Goal: Information Seeking & Learning: Learn about a topic

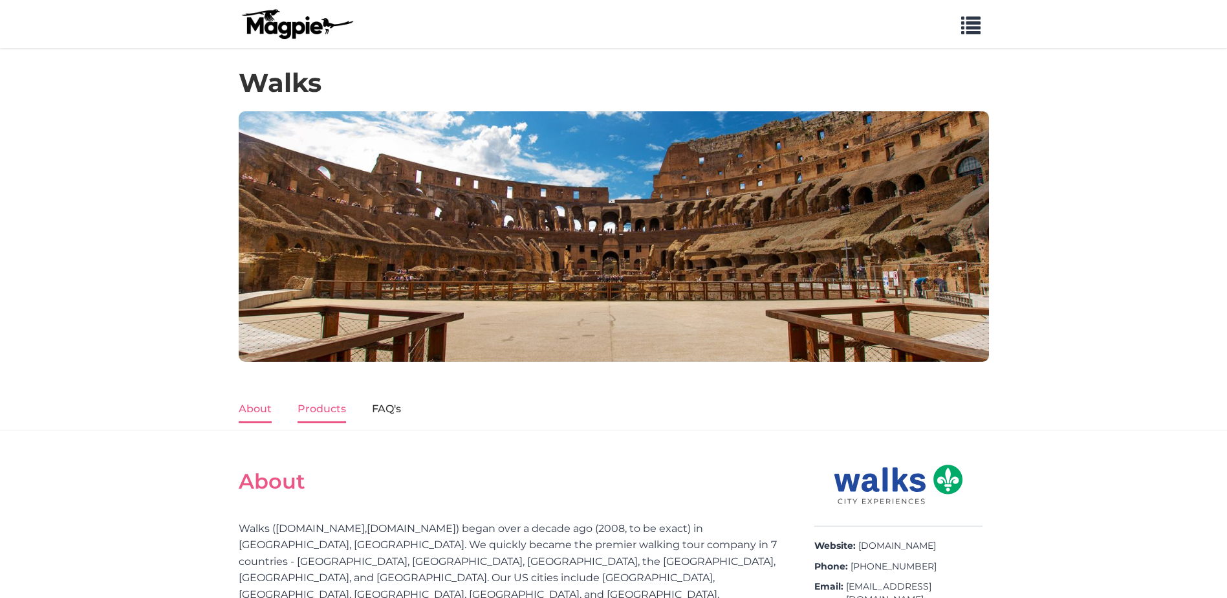
drag, startPoint x: 290, startPoint y: 417, endPoint x: 308, endPoint y: 402, distance: 23.4
click at [293, 415] on nav "About Products FAQ's" at bounding box center [613, 408] width 1227 height 43
click at [310, 401] on link "Products" at bounding box center [321, 409] width 49 height 27
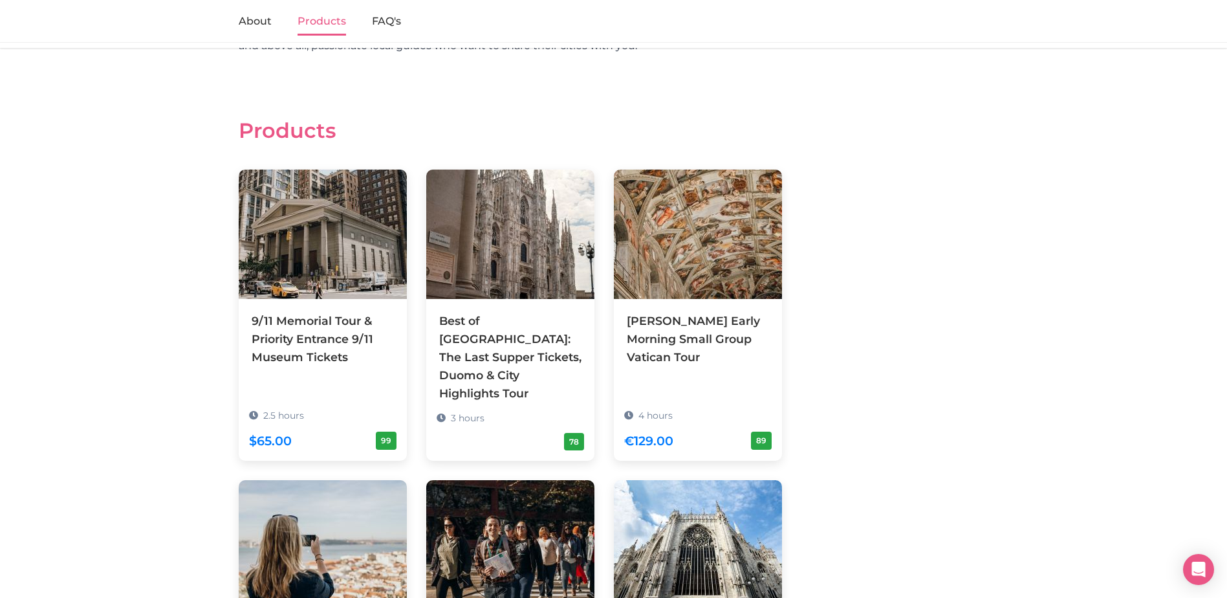
scroll to position [765, 0]
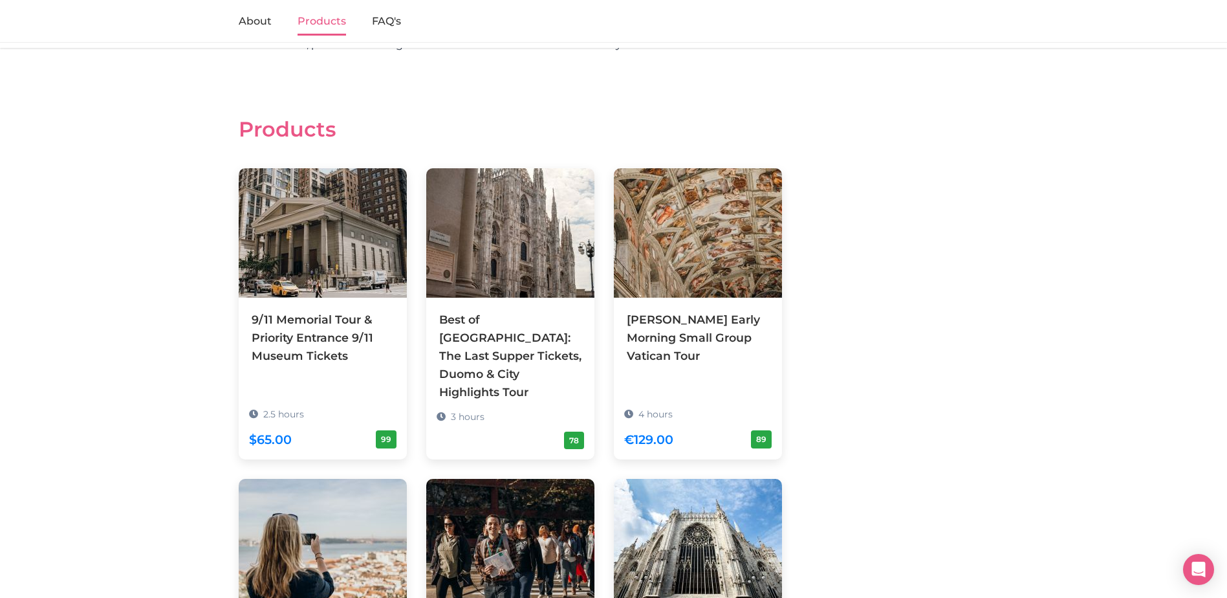
click at [184, 367] on section "About Walks ( takewalks.com , walksofitaly.com ) began over a decade ago (2008,…" at bounding box center [613, 356] width 1227 height 1383
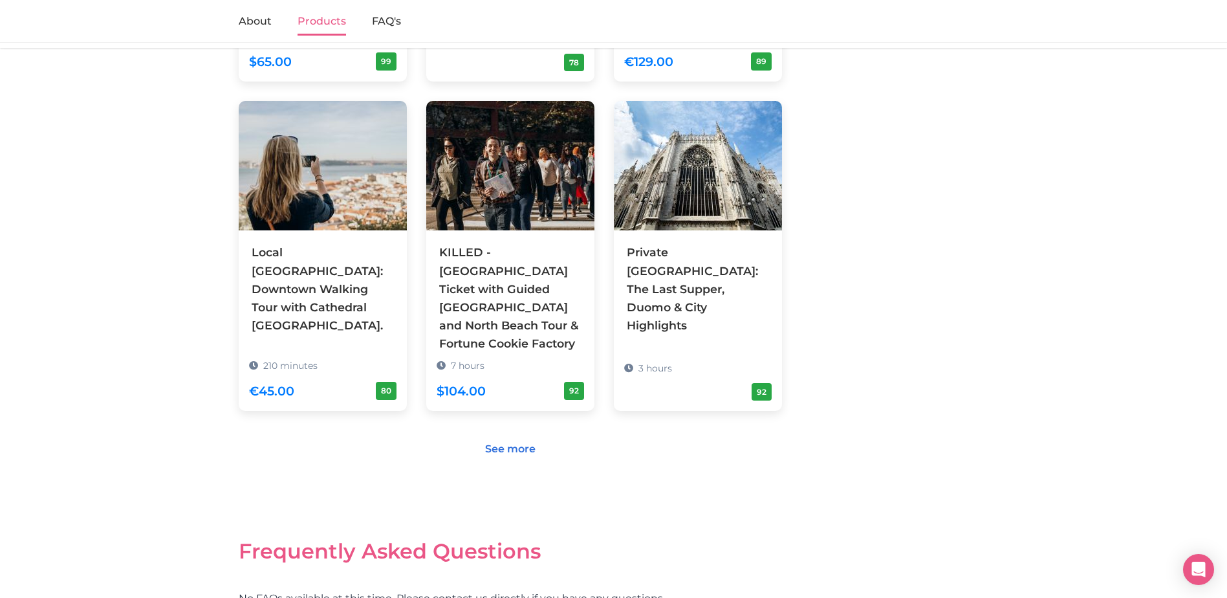
scroll to position [1183, 0]
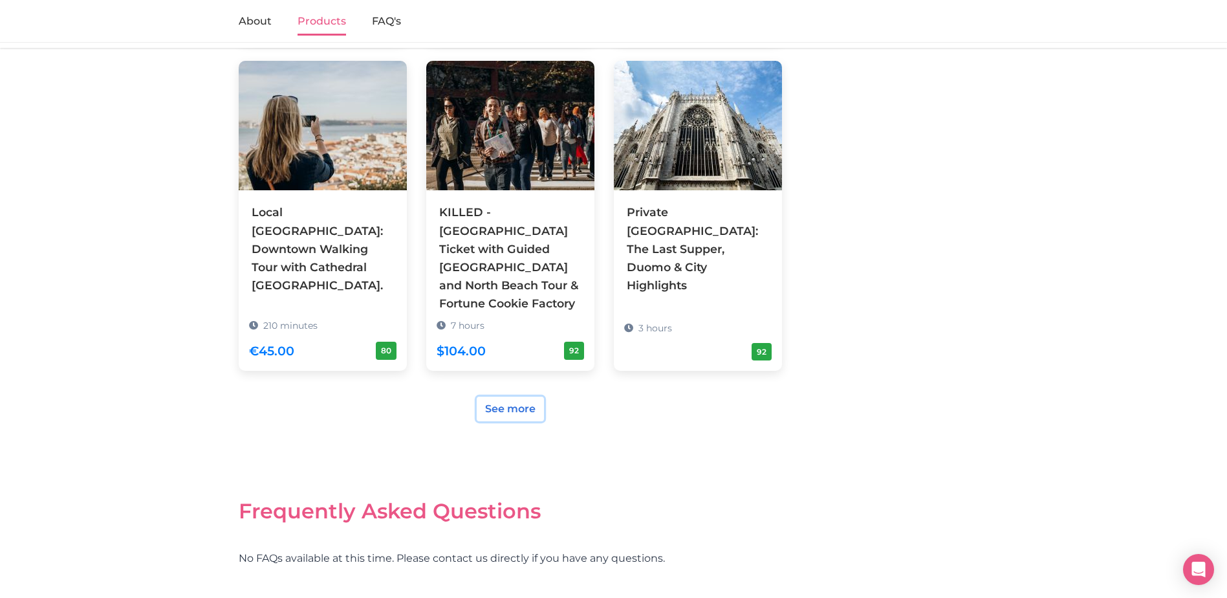
click at [526, 396] on link "See more" at bounding box center [510, 408] width 67 height 25
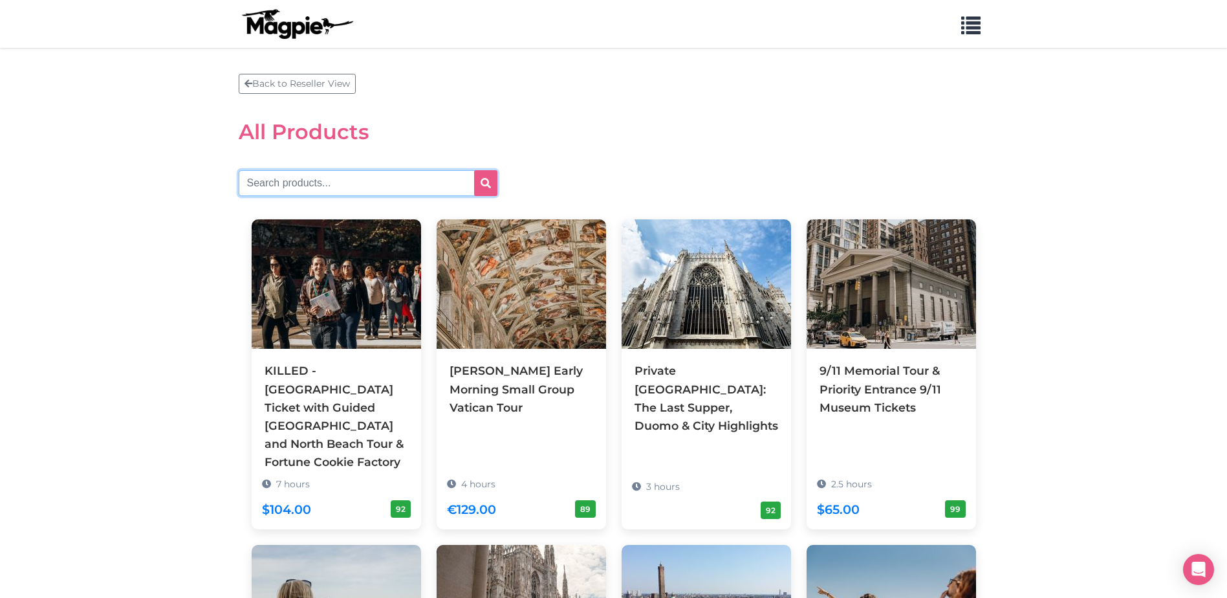
click at [383, 184] on input "text" at bounding box center [368, 183] width 259 height 26
type input "uffizi"
click at [486, 182] on icon "submit" at bounding box center [486, 183] width 10 height 10
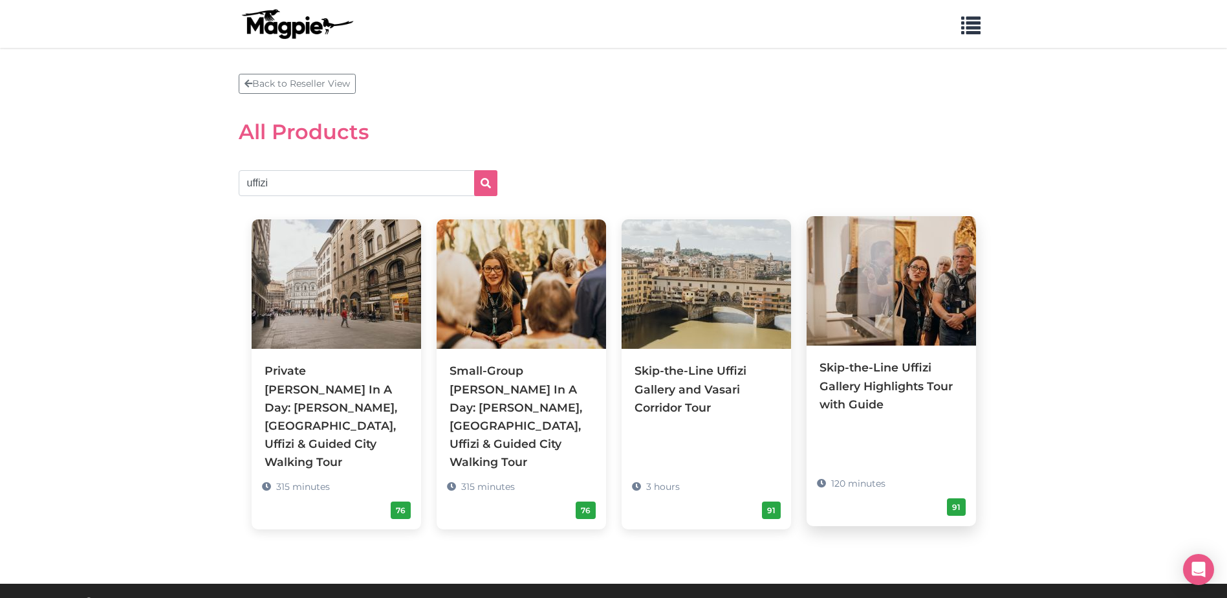
click at [904, 369] on div "Skip-the-Line Uffizi Gallery Highlights Tour with Guide" at bounding box center [891, 385] width 144 height 54
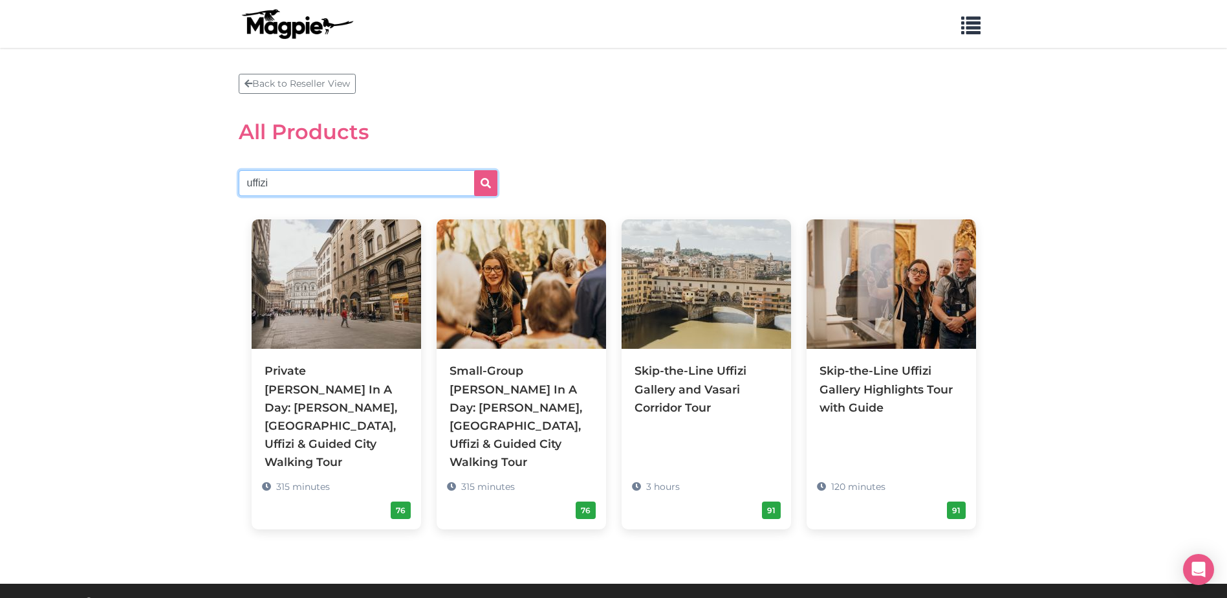
drag, startPoint x: 292, startPoint y: 175, endPoint x: 195, endPoint y: 181, distance: 97.2
click at [195, 181] on section "Back to Reseller View All Products [GEOGRAPHIC_DATA] Private [PERSON_NAME] In A…" at bounding box center [613, 315] width 1227 height 535
type input "oltrarno"
click at [474, 170] on button "submit" at bounding box center [485, 183] width 23 height 26
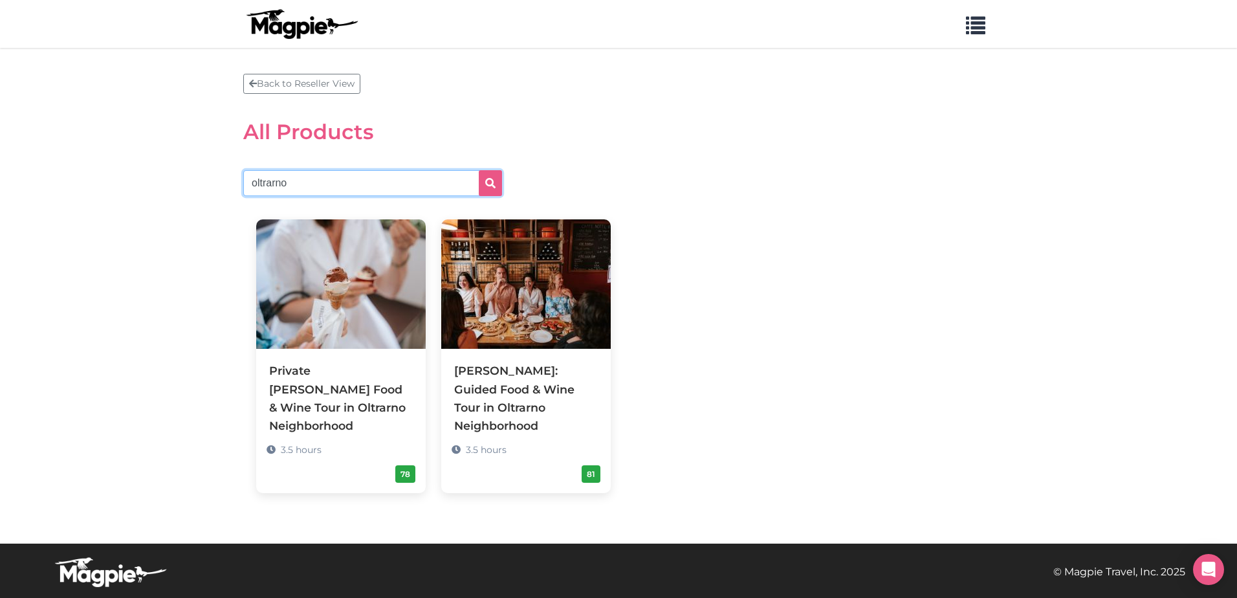
drag, startPoint x: 290, startPoint y: 184, endPoint x: 226, endPoint y: 190, distance: 64.9
click at [226, 190] on section "Back to Reseller View All Products oltrarno Private Florence Food & Wine Tour i…" at bounding box center [618, 295] width 1237 height 495
type input "uffizi"
click at [479, 170] on button "submit" at bounding box center [490, 183] width 23 height 26
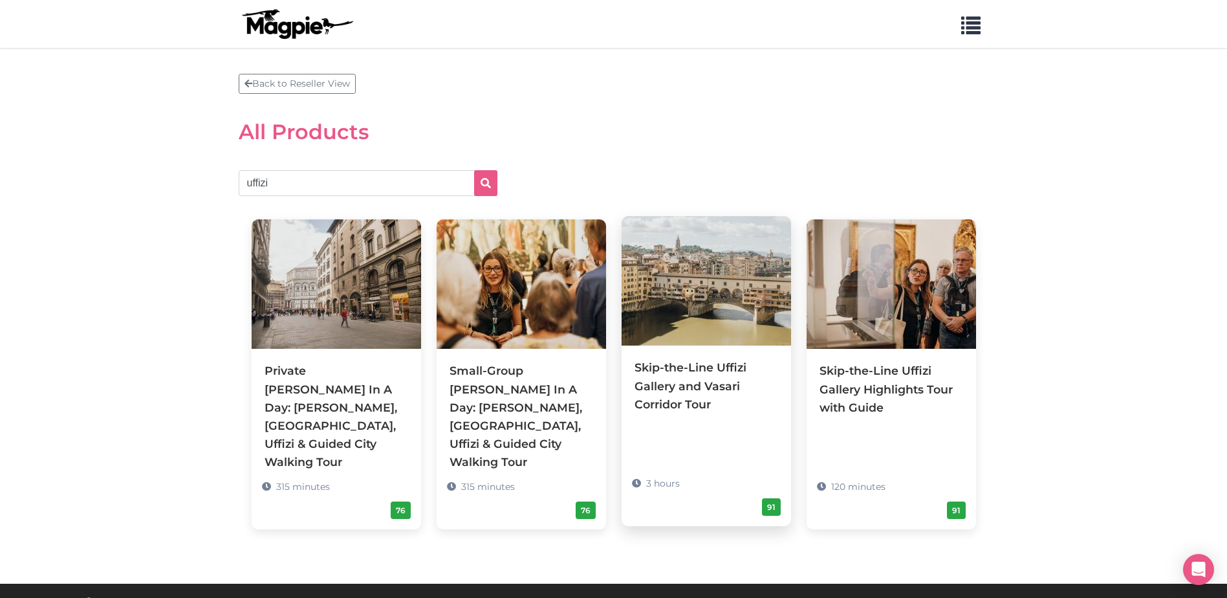
click at [656, 389] on div "Skip-the-Line Uffizi Gallery and Vasari Corridor Tour" at bounding box center [706, 385] width 144 height 54
